Goal: Transaction & Acquisition: Purchase product/service

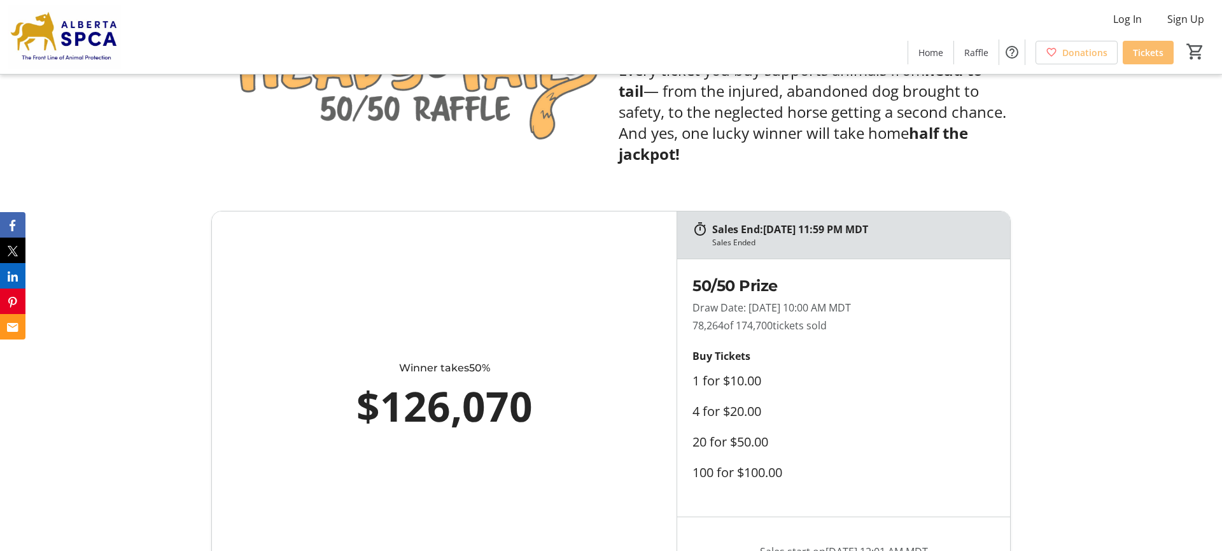
scroll to position [607, 0]
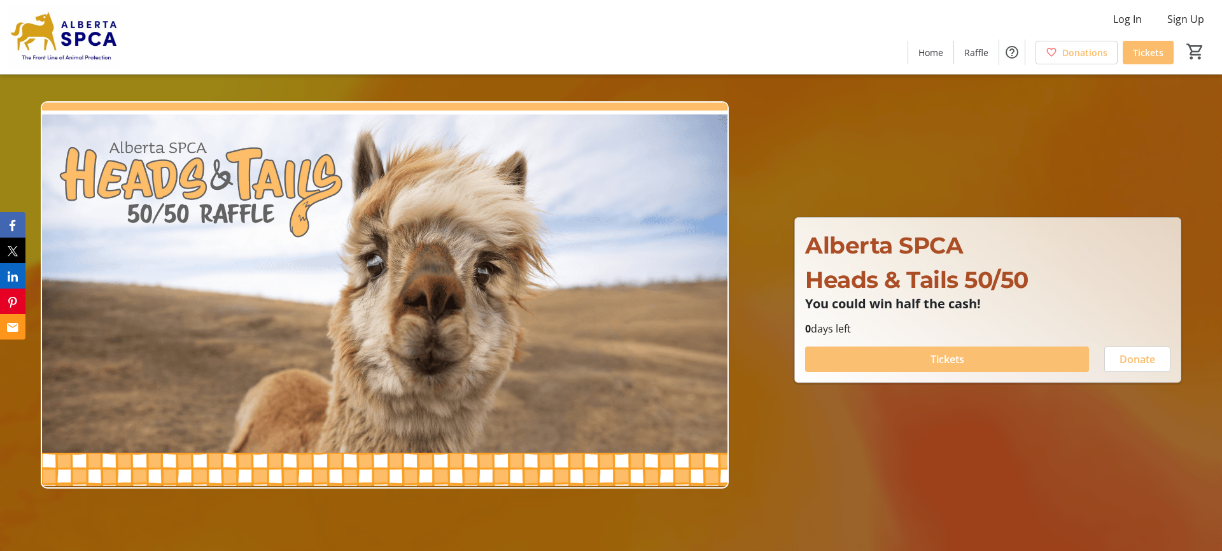
click at [920, 362] on span at bounding box center [947, 359] width 284 height 31
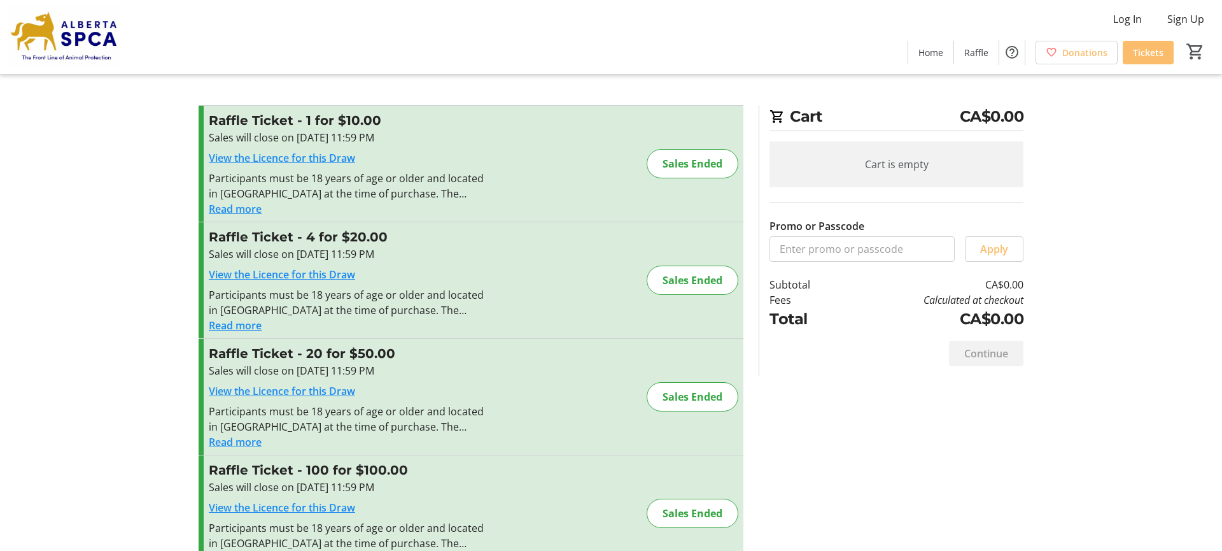
scroll to position [36, 0]
